Goal: Communication & Community: Answer question/provide support

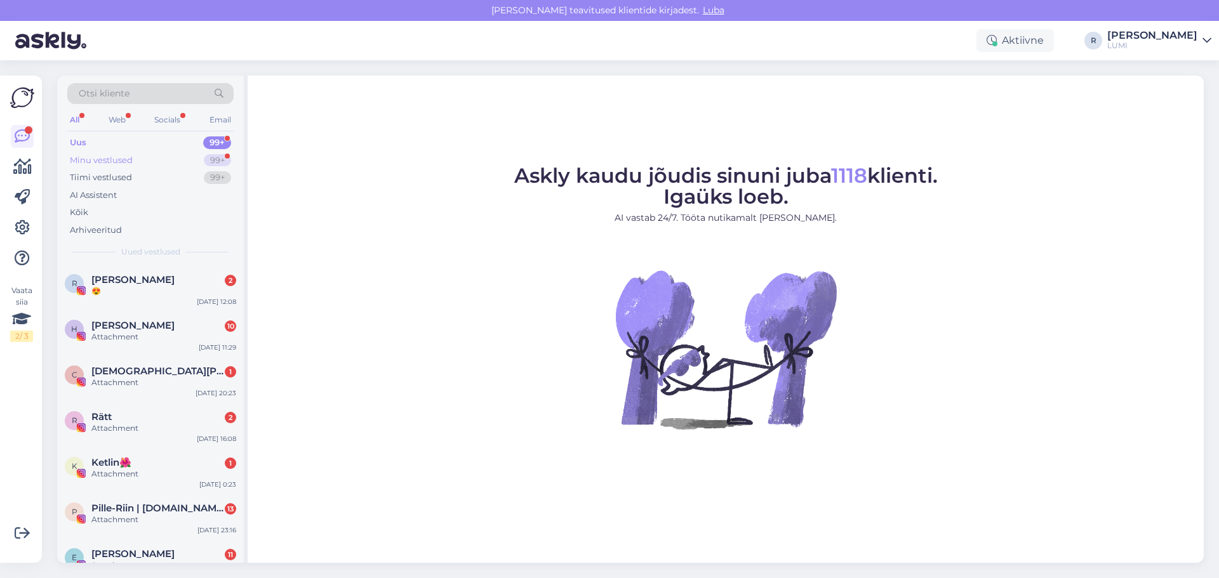
click at [93, 161] on div "Minu vestlused" at bounding box center [101, 160] width 63 height 13
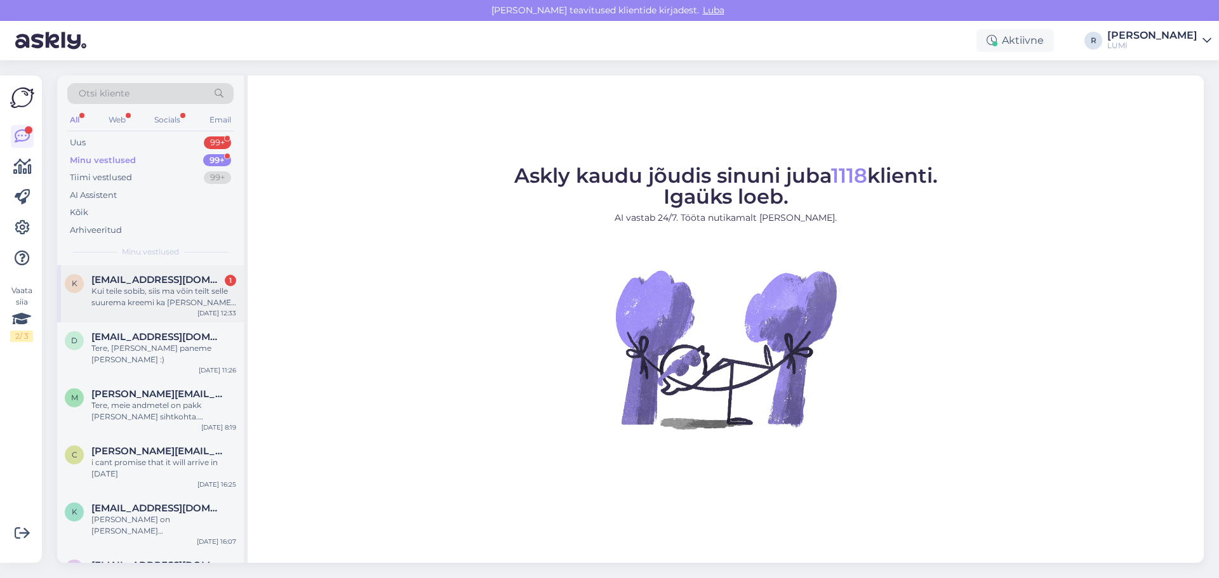
click at [160, 299] on div "Kui teile sobib, siis ma võin teilt selle suurema kreemi ka [PERSON_NAME] kui t…" at bounding box center [163, 297] width 145 height 23
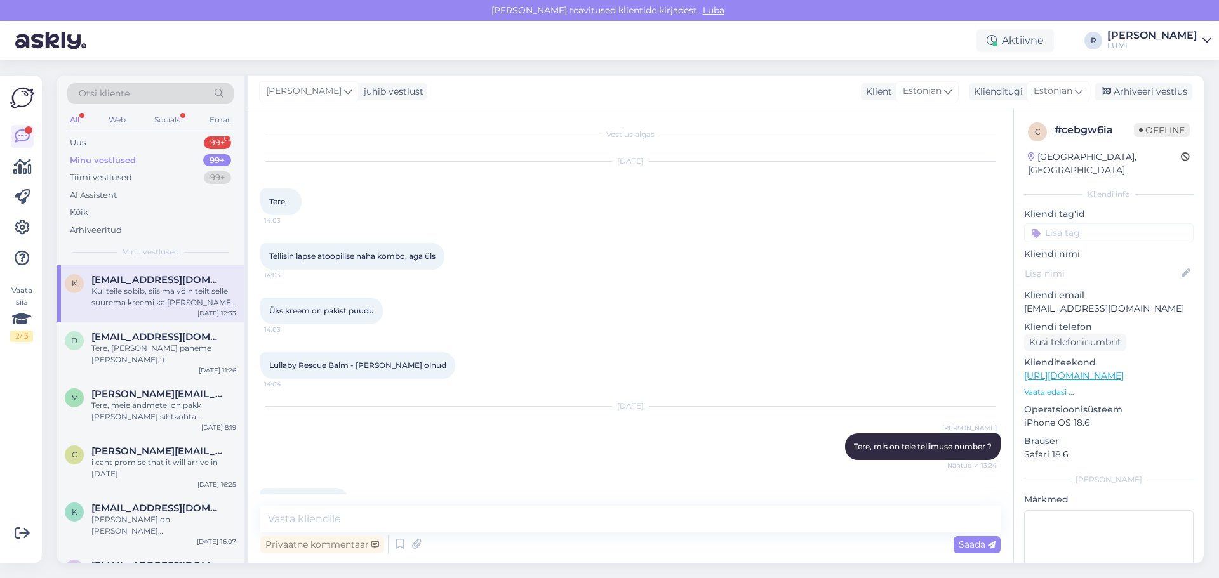
scroll to position [603, 0]
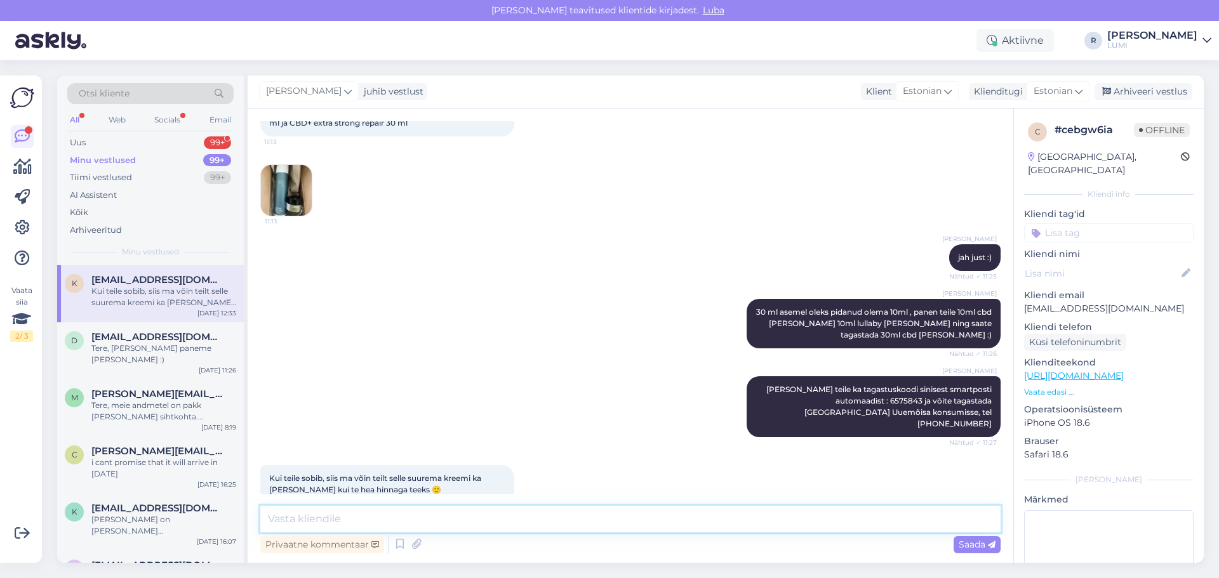
click at [436, 516] on textarea at bounding box center [630, 519] width 740 height 27
type textarea "-30% sobib? :)"
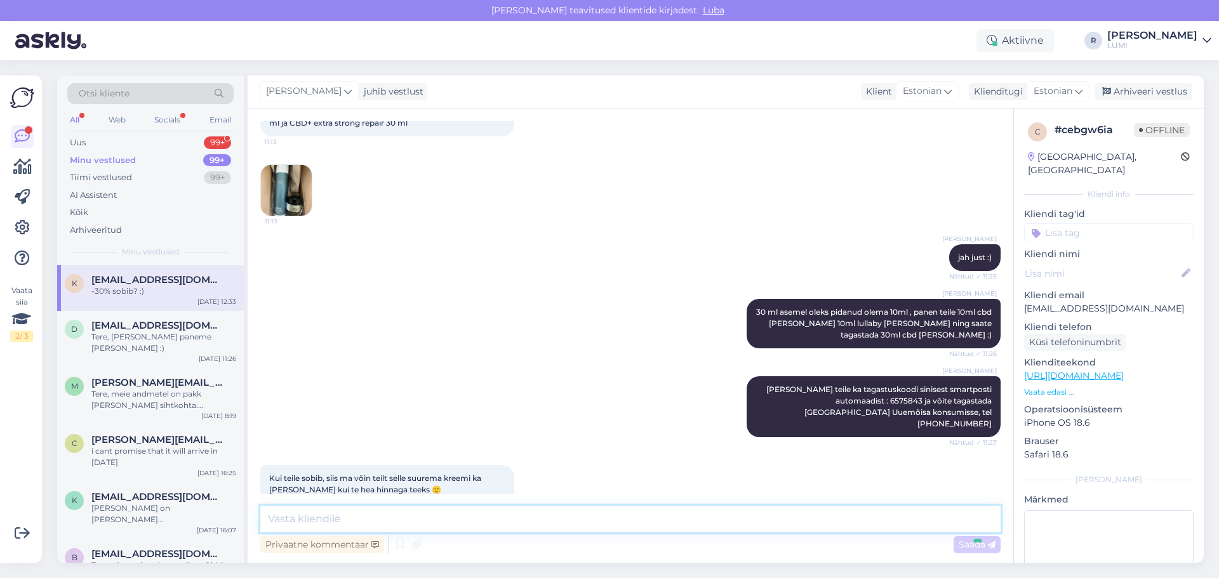
scroll to position [658, 0]
